Goal: Task Accomplishment & Management: Use online tool/utility

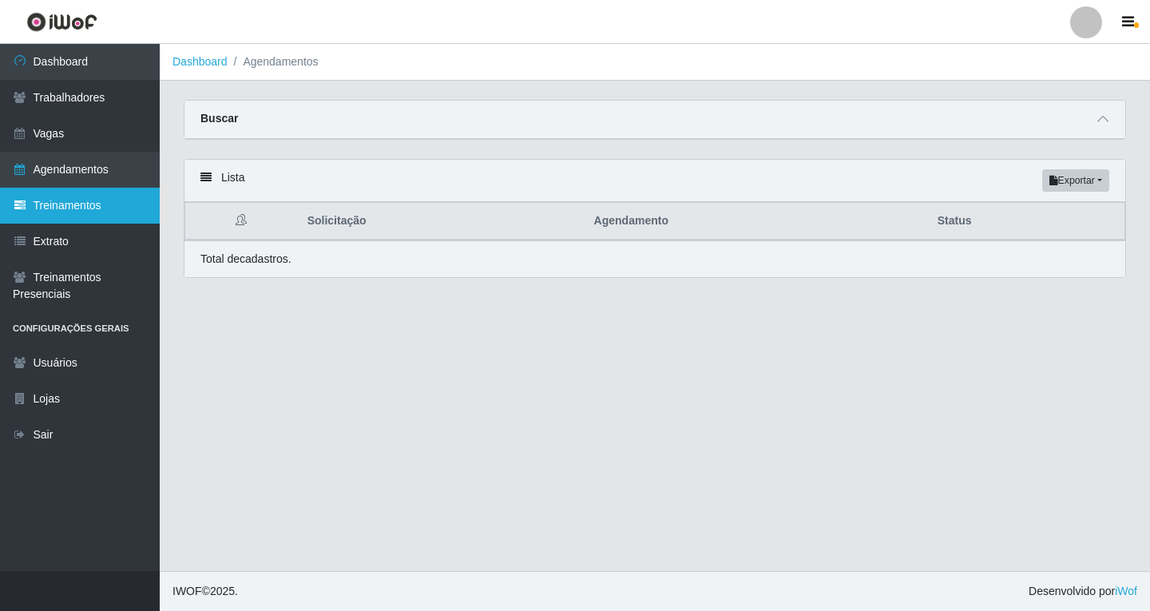
click at [94, 214] on link "Treinamentos" at bounding box center [80, 206] width 160 height 36
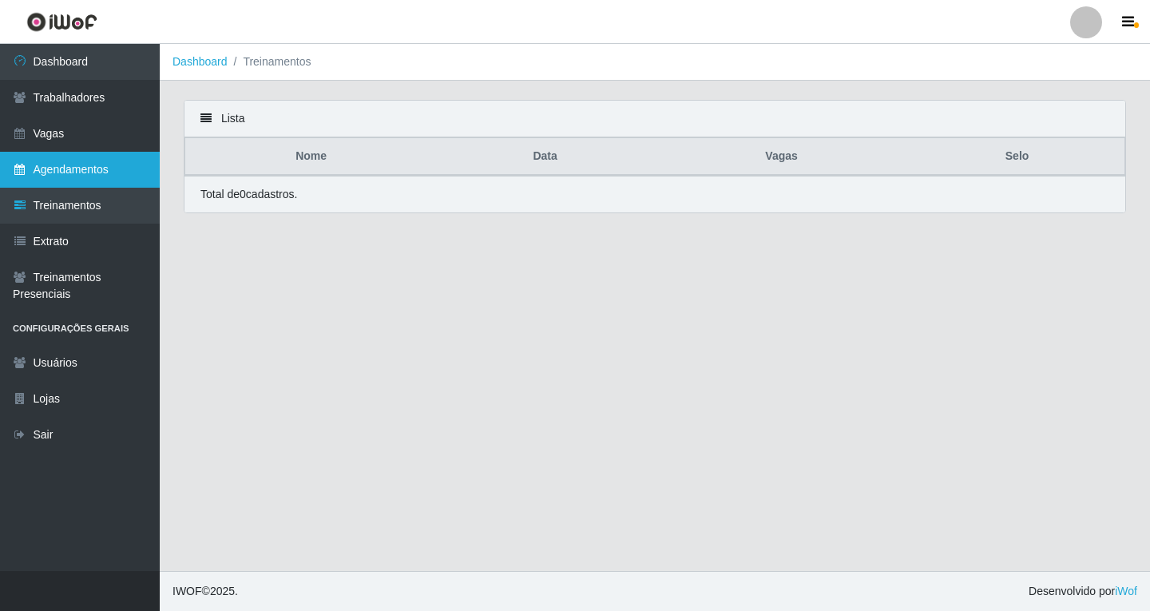
click at [93, 177] on link "Agendamentos" at bounding box center [80, 170] width 160 height 36
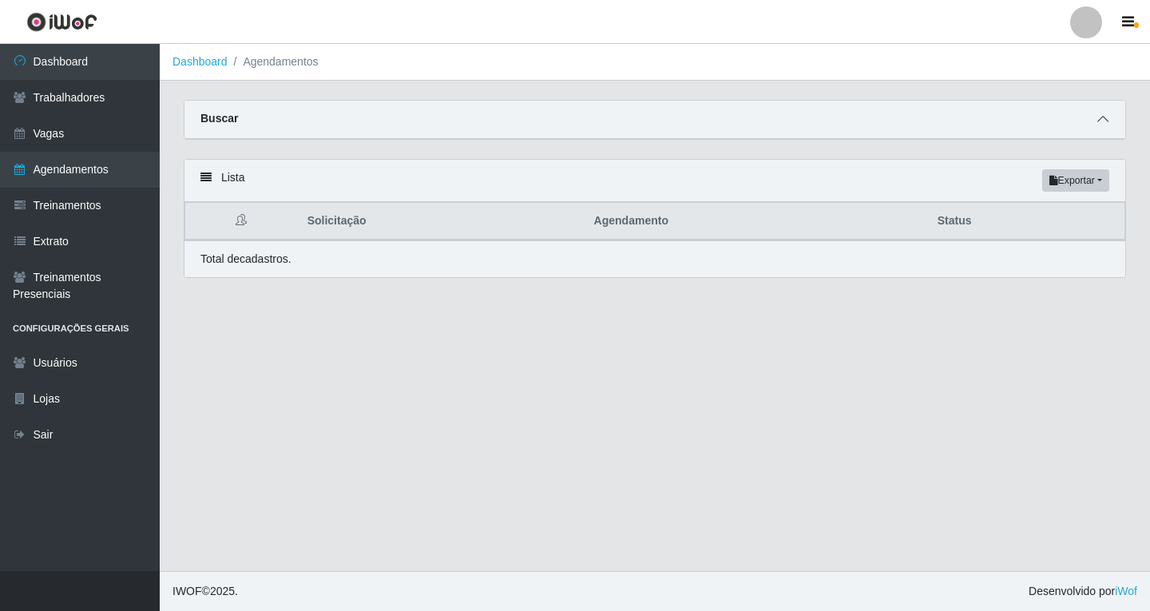
click at [1108, 123] on icon at bounding box center [1103, 118] width 11 height 11
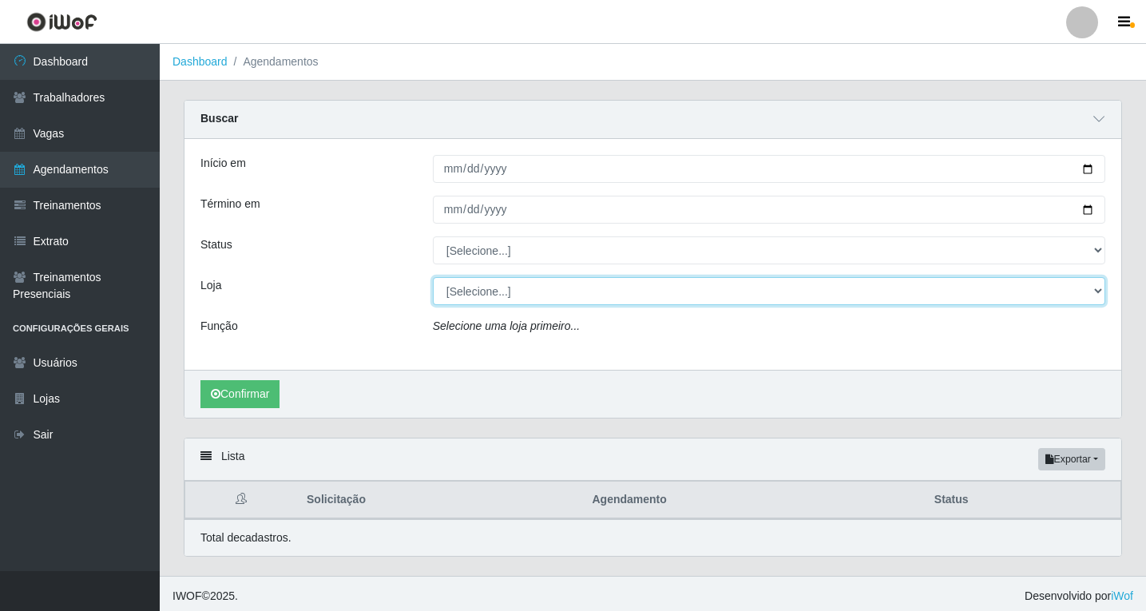
click at [514, 298] on select "[Selecione...] Shopping Estação" at bounding box center [769, 291] width 673 height 28
select select "447"
click at [433, 278] on select "[Selecione...] Shopping Estação" at bounding box center [769, 291] width 673 height 28
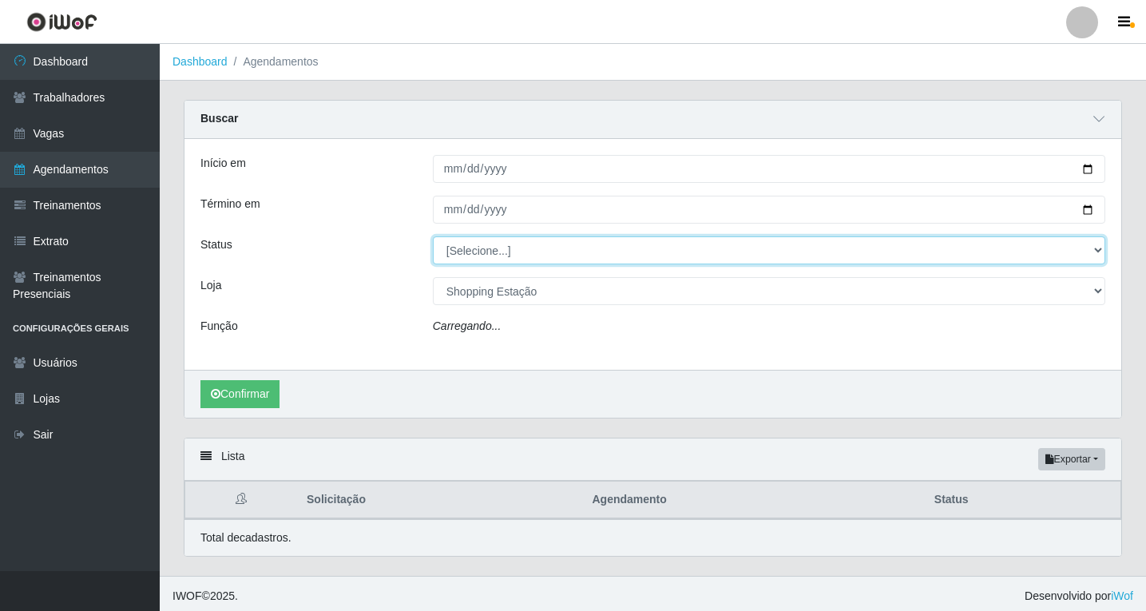
click at [474, 256] on select "[Selecione...] AGENDADO AGUARDANDO LIBERAR EM ANDAMENTO EM REVISÃO FINALIZADO C…" at bounding box center [769, 250] width 673 height 28
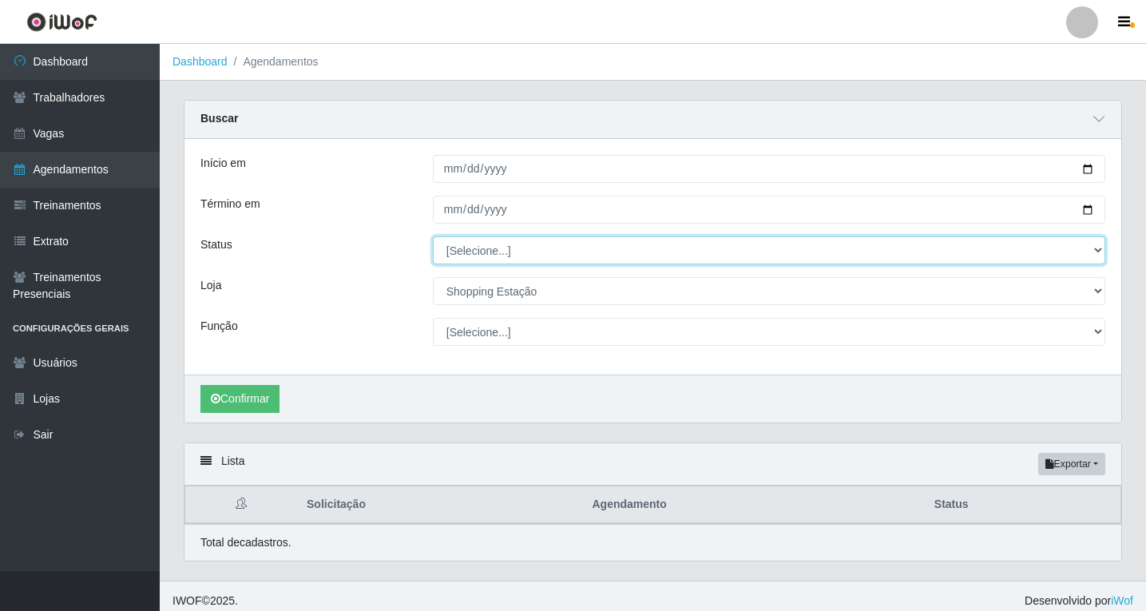
drag, startPoint x: 481, startPoint y: 260, endPoint x: 479, endPoint y: 248, distance: 11.4
click at [481, 256] on select "[Selecione...] AGENDADO AGUARDANDO LIBERAR EM ANDAMENTO EM REVISÃO FINALIZADO C…" at bounding box center [769, 250] width 673 height 28
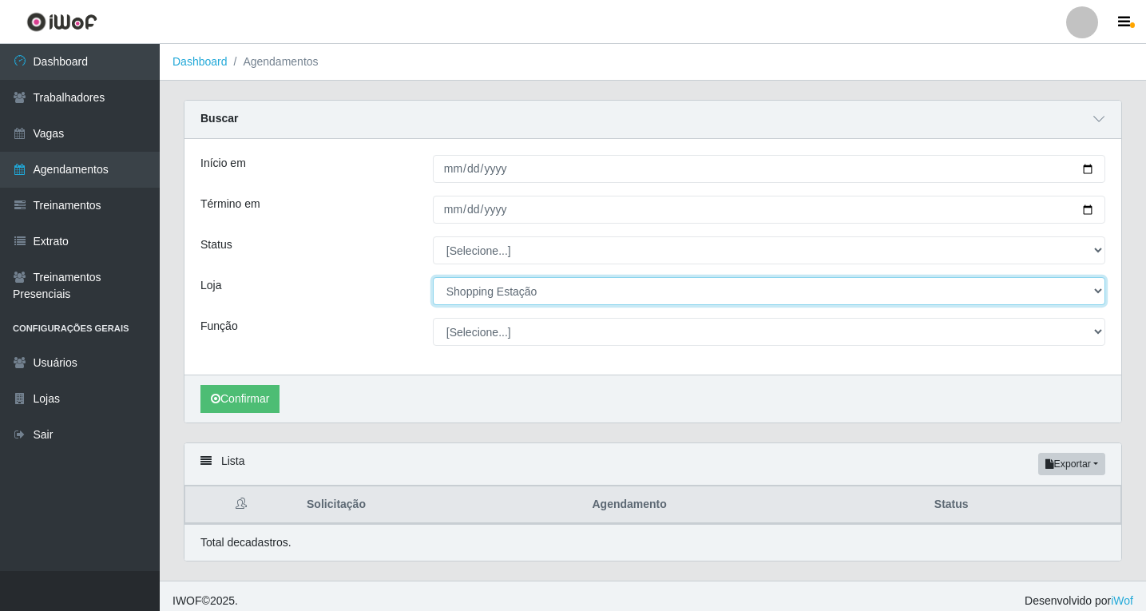
click at [475, 299] on select "[Selecione...] Shopping Estação" at bounding box center [769, 291] width 673 height 28
click at [433, 278] on select "[Selecione...] Shopping Estação" at bounding box center [769, 291] width 673 height 28
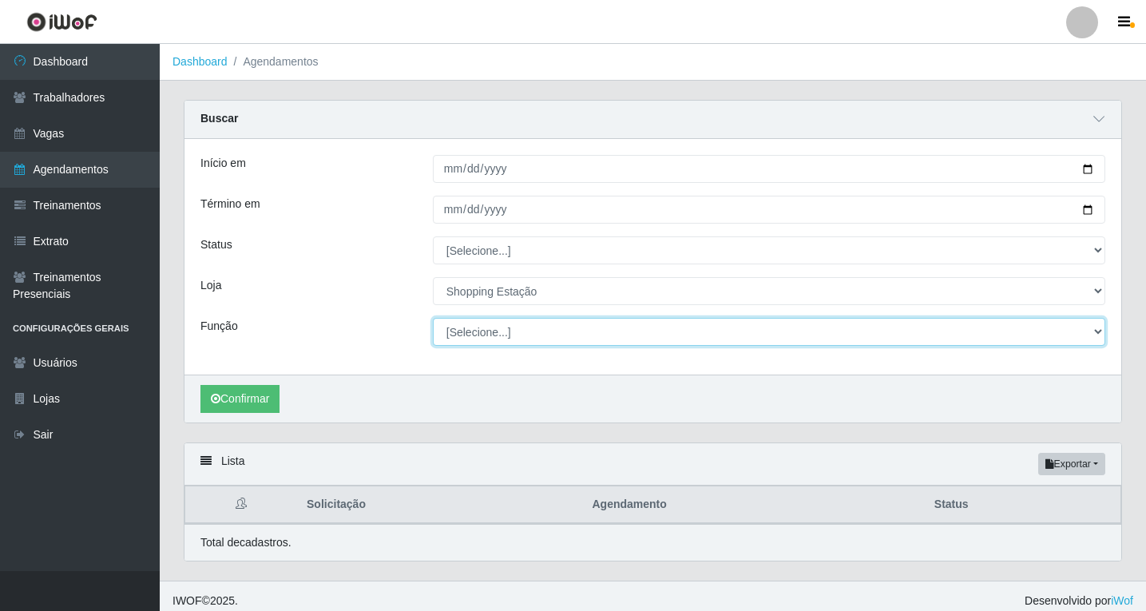
click at [477, 334] on select "[Selecione...] ASG ASG + ASG ++ Operador de Caixa Operador de Caixa + Operador …" at bounding box center [769, 332] width 673 height 28
select select "16"
click at [433, 319] on select "[Selecione...] ASG ASG + ASG ++ Operador de Caixa Operador de Caixa + Operador …" at bounding box center [769, 332] width 673 height 28
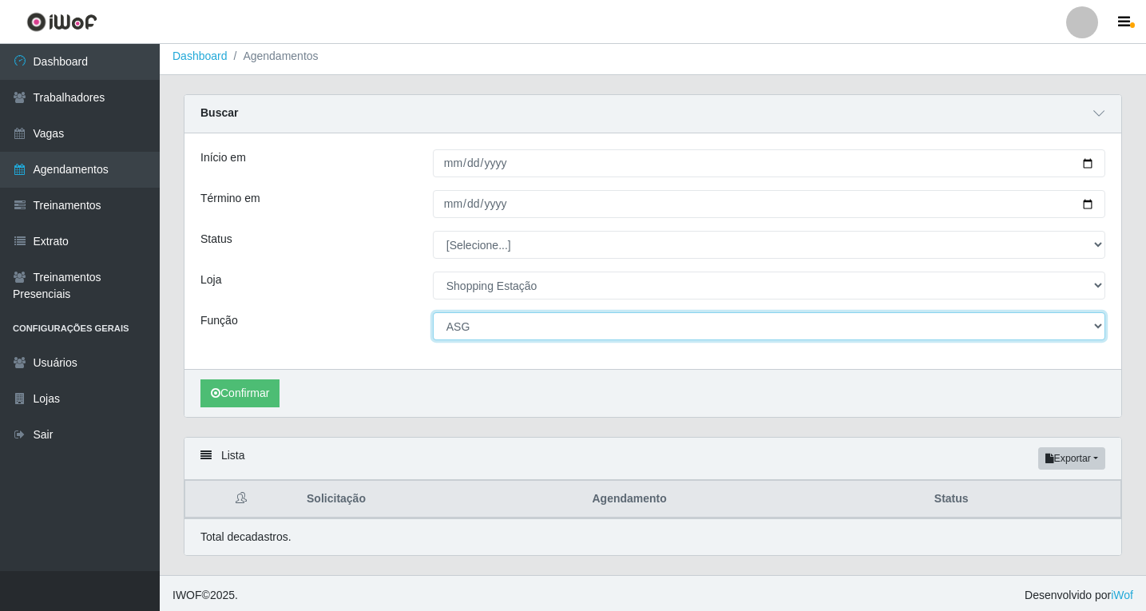
scroll to position [10, 0]
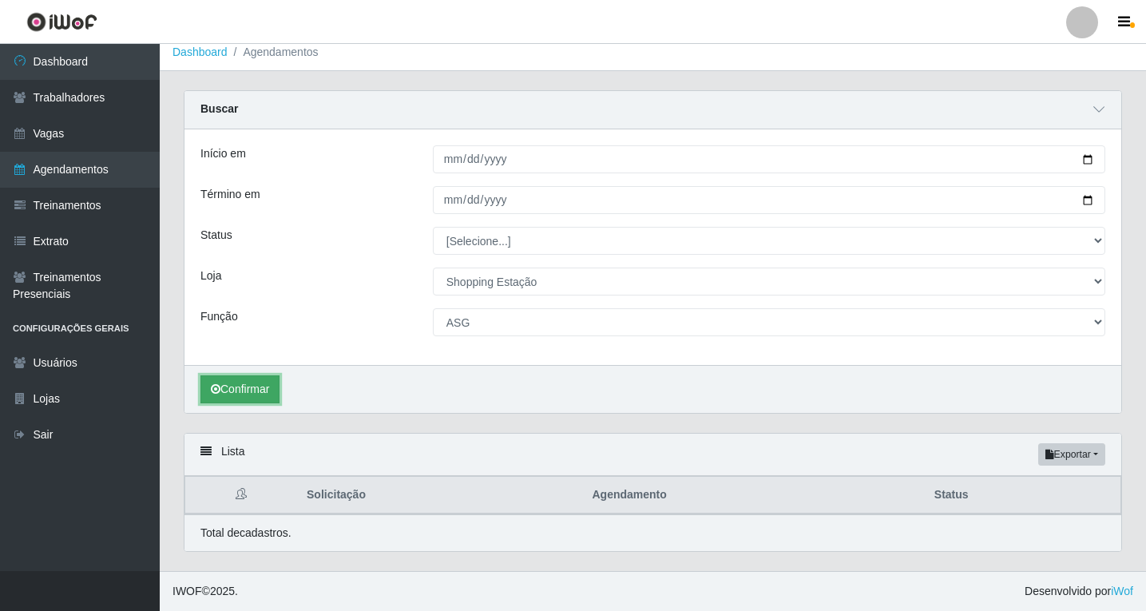
click at [269, 379] on button "Confirmar" at bounding box center [240, 390] width 79 height 28
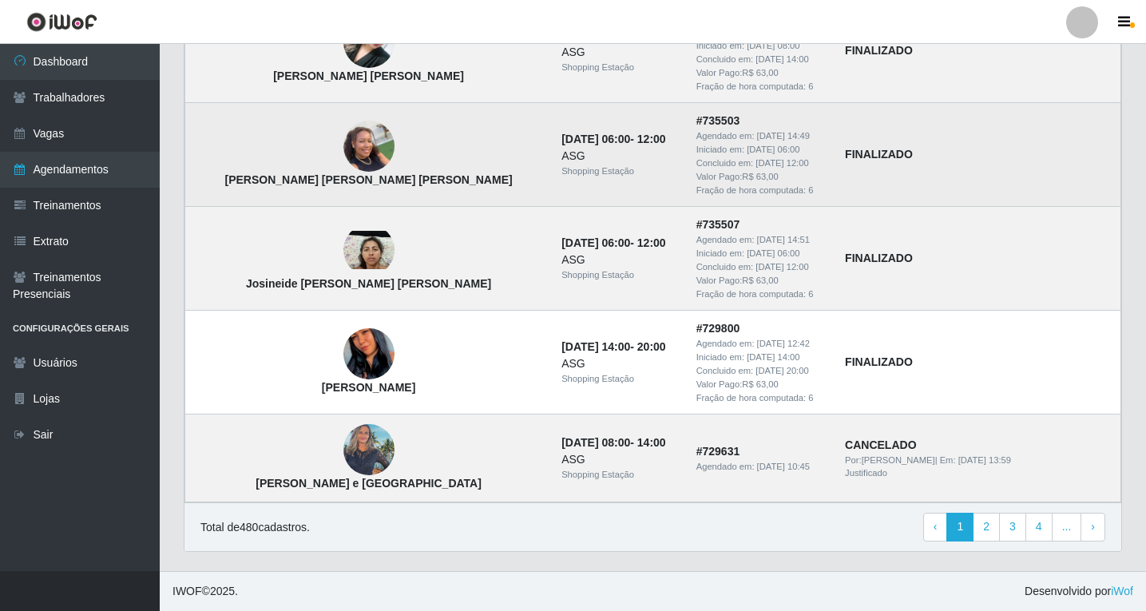
scroll to position [1341, 0]
